Goal: Information Seeking & Learning: Learn about a topic

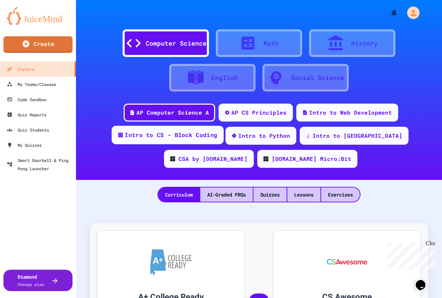
click at [125, 134] on div "Intro to CS - Block Coding" at bounding box center [171, 135] width 93 height 9
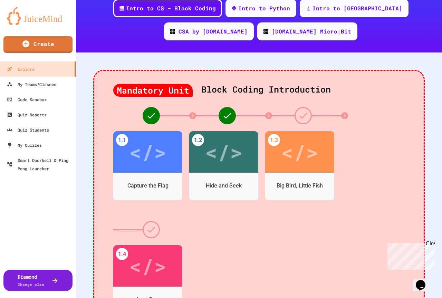
scroll to position [138, 0]
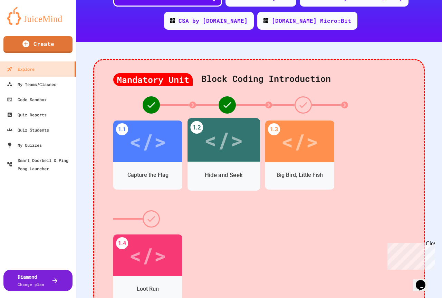
click at [234, 154] on div "</>" at bounding box center [223, 140] width 39 height 33
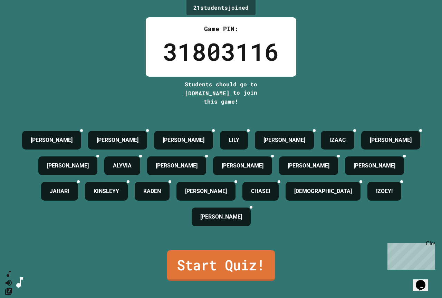
click at [195, 262] on link "Start Quiz!" at bounding box center [221, 266] width 108 height 30
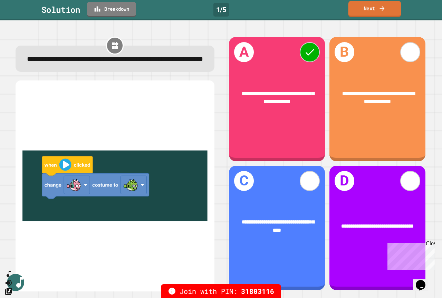
click at [368, 9] on link "Next" at bounding box center [374, 9] width 53 height 16
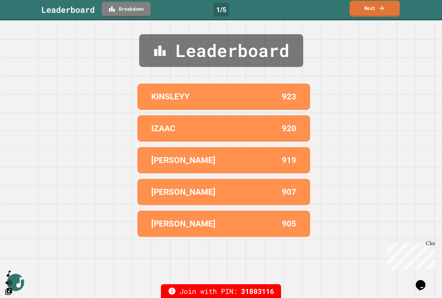
click at [370, 10] on link "Next" at bounding box center [375, 9] width 50 height 16
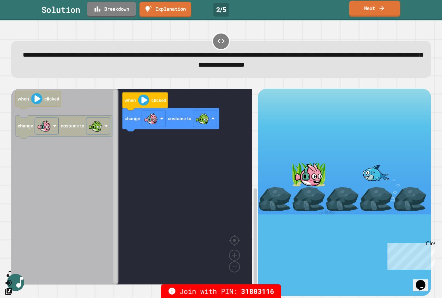
click at [369, 11] on link "Next" at bounding box center [374, 9] width 51 height 16
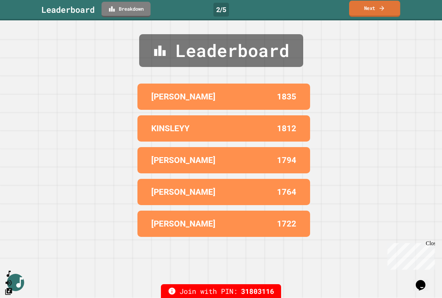
click at [383, 11] on icon at bounding box center [382, 7] width 7 height 7
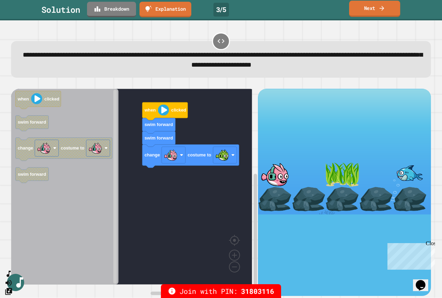
click at [376, 8] on link "Next" at bounding box center [374, 9] width 51 height 16
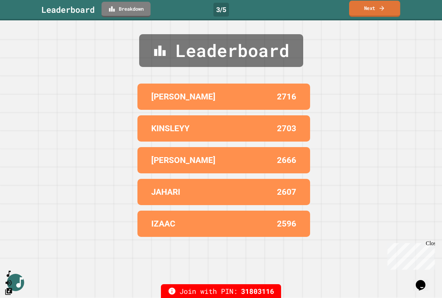
click at [377, 10] on link "Next" at bounding box center [374, 9] width 51 height 16
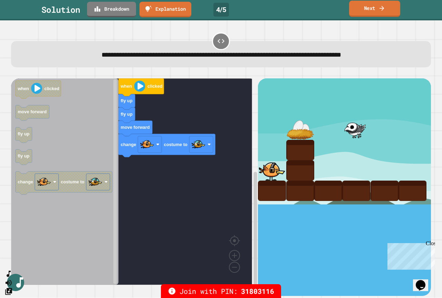
click at [373, 9] on link "Next" at bounding box center [374, 9] width 51 height 16
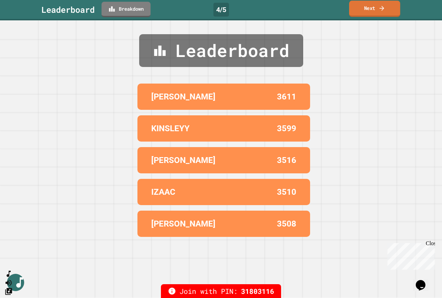
click at [373, 9] on link "Next" at bounding box center [374, 9] width 51 height 16
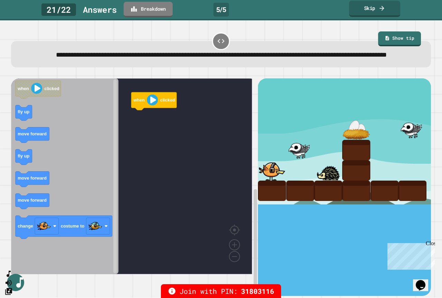
click at [367, 5] on link "Skip" at bounding box center [374, 9] width 51 height 16
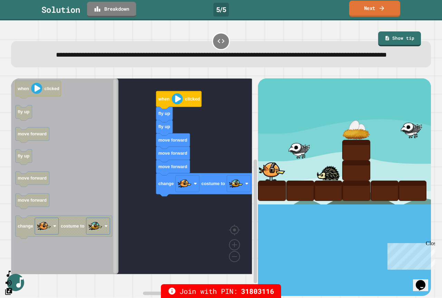
click at [368, 8] on link "Next" at bounding box center [374, 9] width 51 height 16
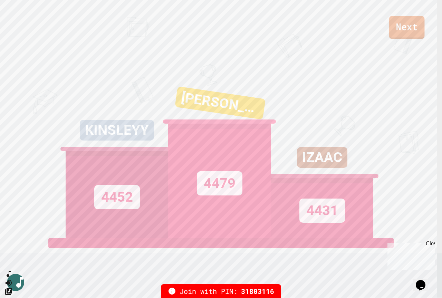
click at [404, 26] on link "Next" at bounding box center [408, 27] width 36 height 23
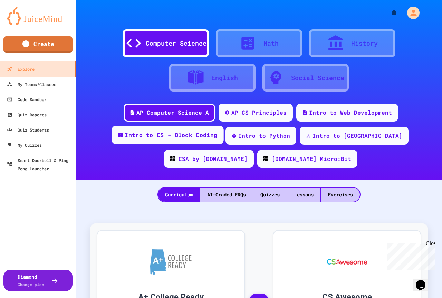
click at [188, 140] on div "Intro to CS - Block Coding" at bounding box center [168, 135] width 112 height 19
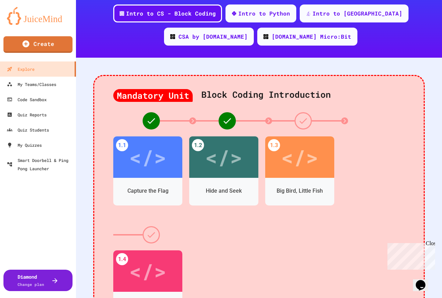
scroll to position [138, 0]
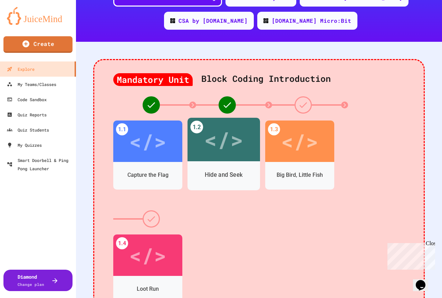
click at [232, 143] on div "</>" at bounding box center [223, 139] width 39 height 33
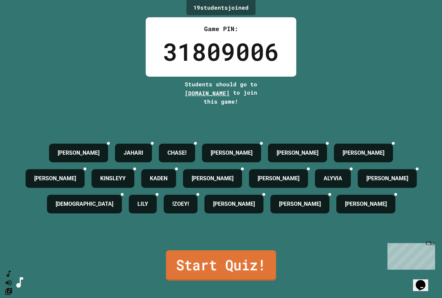
click at [253, 268] on link "Start Quiz!" at bounding box center [221, 266] width 110 height 30
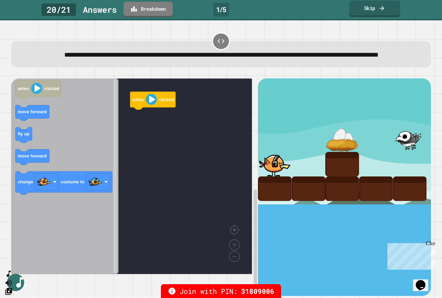
click at [382, 3] on link "Skip" at bounding box center [374, 9] width 51 height 16
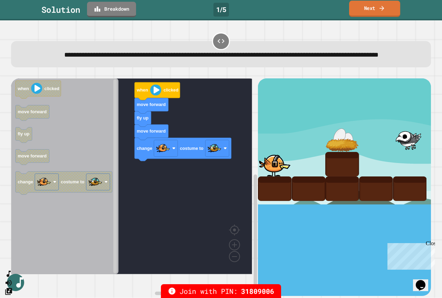
click at [380, 8] on icon at bounding box center [382, 7] width 7 height 7
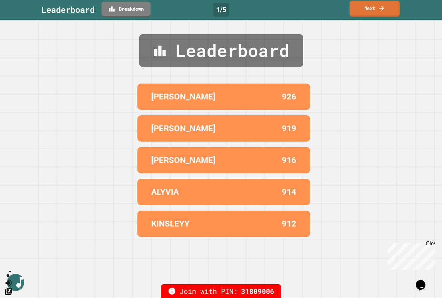
click at [381, 9] on icon at bounding box center [382, 7] width 7 height 7
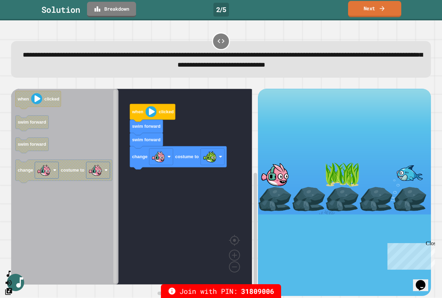
click at [391, 11] on link "Next" at bounding box center [374, 9] width 53 height 16
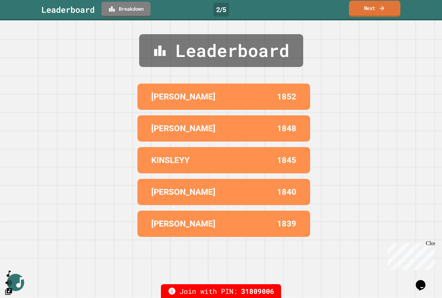
click at [390, 11] on link "Next" at bounding box center [375, 9] width 52 height 16
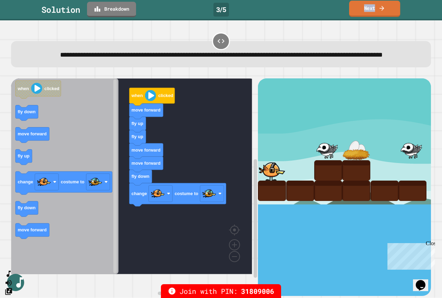
click at [364, 12] on link "Next" at bounding box center [374, 9] width 51 height 16
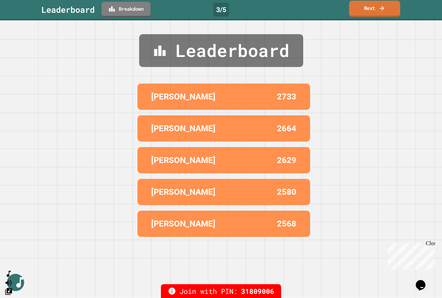
click at [365, 8] on link "Next" at bounding box center [374, 9] width 51 height 16
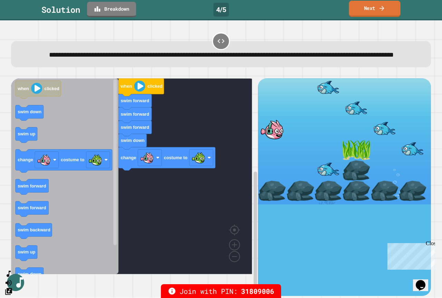
click at [385, 13] on link "Next" at bounding box center [375, 9] width 52 height 16
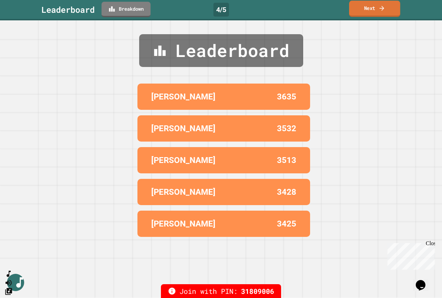
click at [386, 10] on link "Next" at bounding box center [374, 9] width 51 height 16
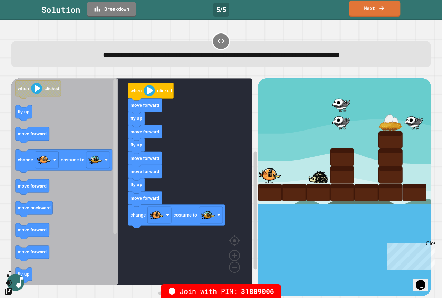
click at [359, 9] on link "Next" at bounding box center [375, 9] width 52 height 16
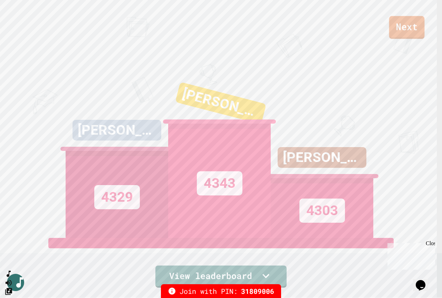
click at [410, 25] on link "Next" at bounding box center [408, 27] width 36 height 23
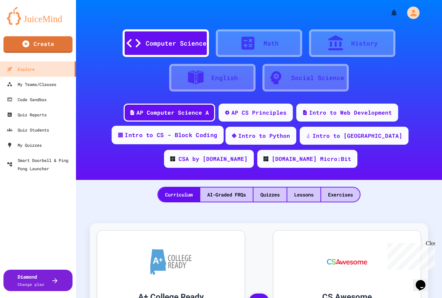
click at [174, 140] on div "Intro to CS - Block Coding" at bounding box center [168, 135] width 112 height 19
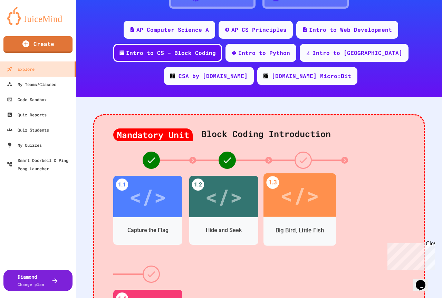
scroll to position [104, 0]
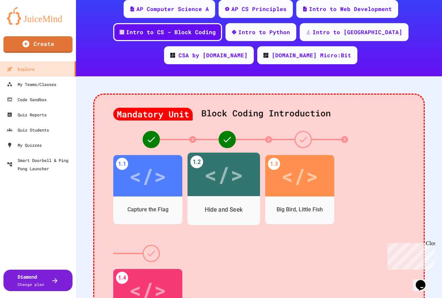
click at [244, 201] on div "Hide and Seek" at bounding box center [224, 210] width 73 height 20
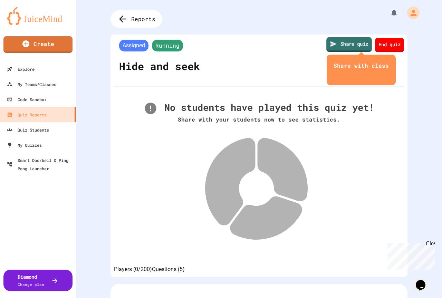
click at [344, 41] on link "Share quiz" at bounding box center [350, 44] width 46 height 15
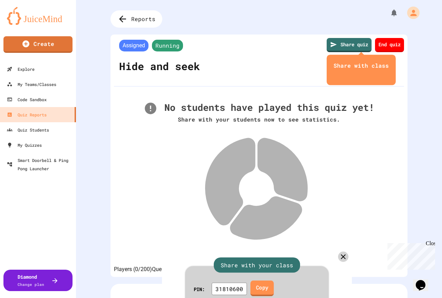
click at [267, 281] on link "Copy" at bounding box center [263, 289] width 24 height 16
drag, startPoint x: 337, startPoint y: 103, endPoint x: 123, endPoint y: 31, distance: 225.7
click at [339, 252] on icon at bounding box center [344, 257] width 10 height 10
